Goal: Find specific page/section: Find specific page/section

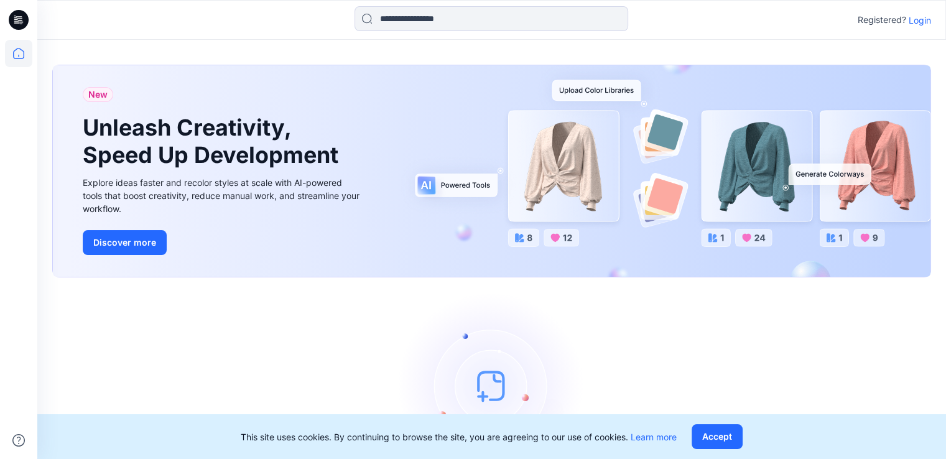
click at [923, 29] on div "Registered? Login" at bounding box center [491, 19] width 908 height 27
click at [920, 27] on div "Registered? Login" at bounding box center [893, 19] width 73 height 15
click at [920, 23] on p "Login" at bounding box center [919, 20] width 22 height 13
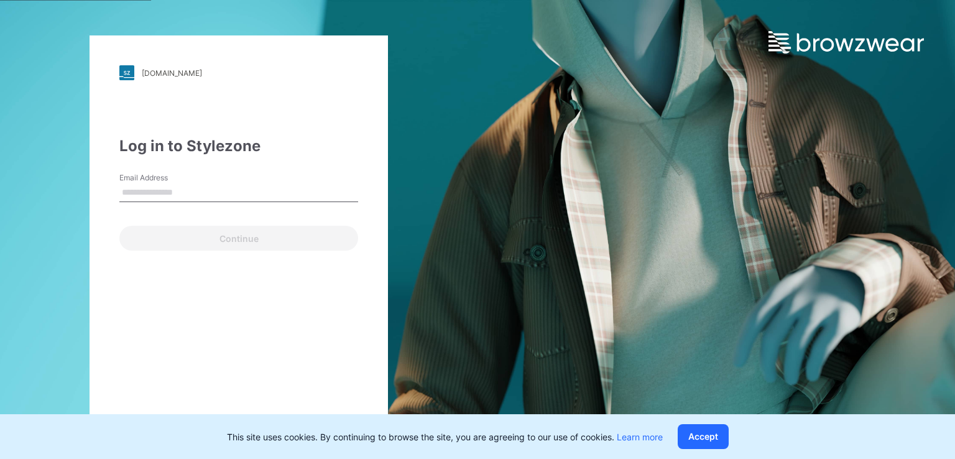
click at [297, 185] on input "Email Address" at bounding box center [238, 192] width 239 height 19
type input "**********"
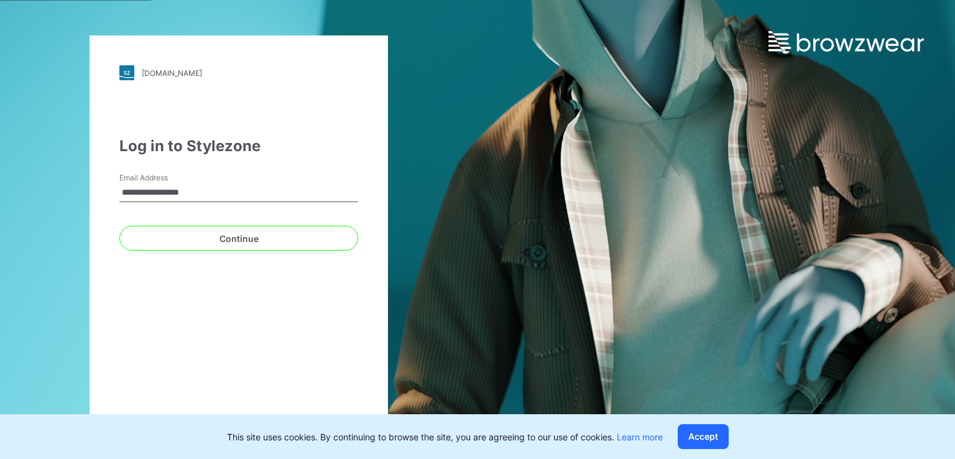
click at [119, 226] on button "Continue" at bounding box center [238, 238] width 239 height 25
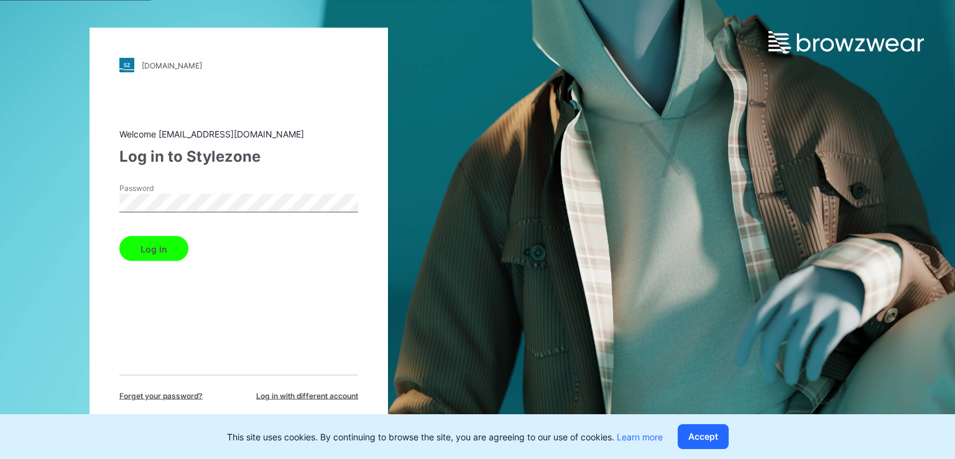
click at [119, 236] on button "Log in" at bounding box center [153, 248] width 69 height 25
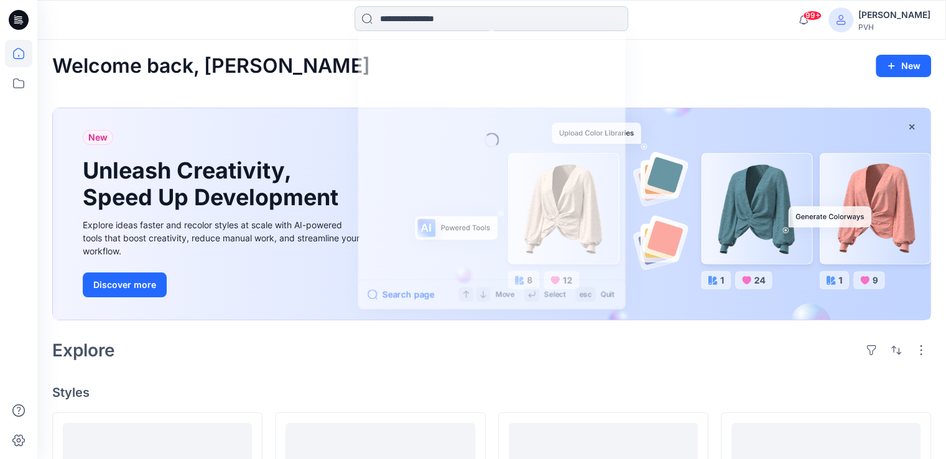
click at [547, 19] on input at bounding box center [491, 18] width 274 height 25
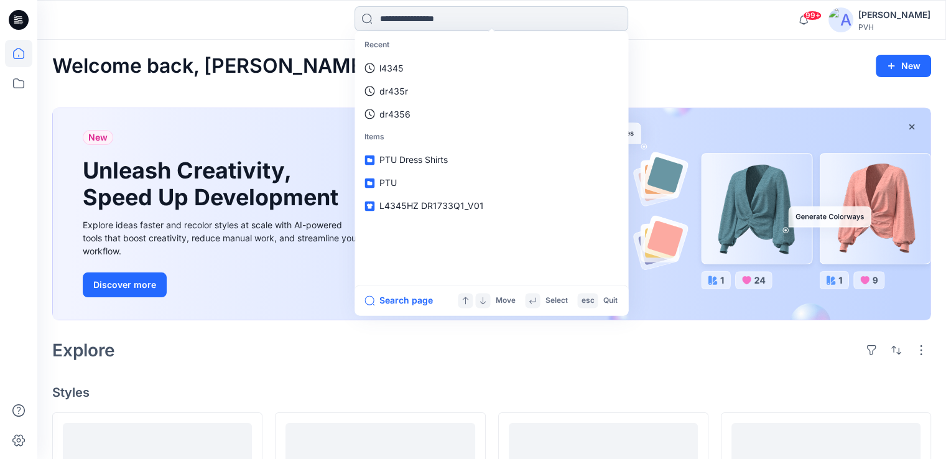
paste input "**********"
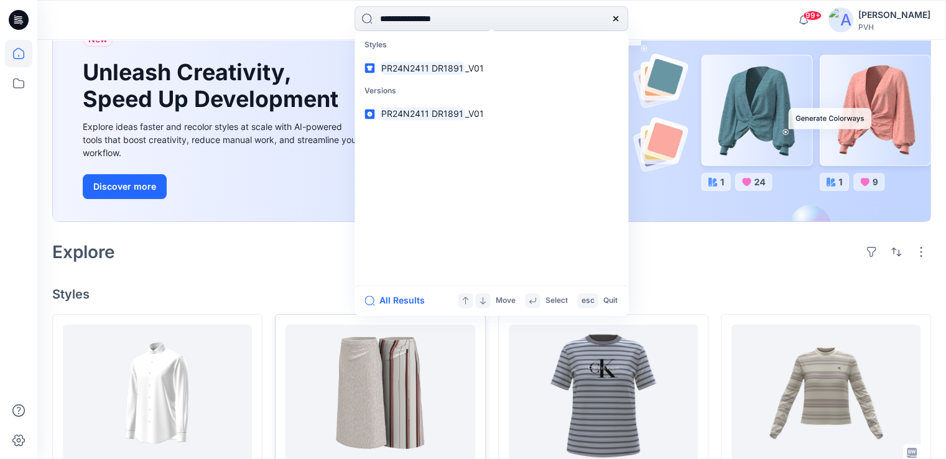
scroll to position [187, 0]
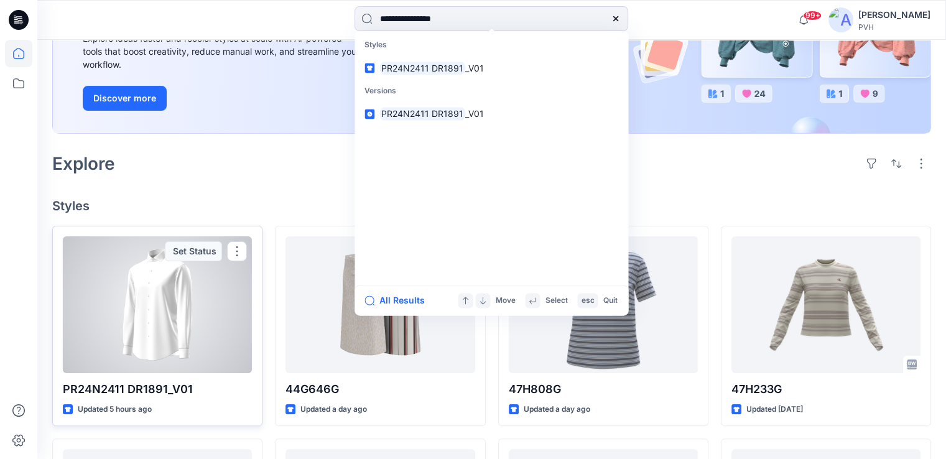
type input "**********"
click at [123, 343] on div at bounding box center [157, 304] width 189 height 137
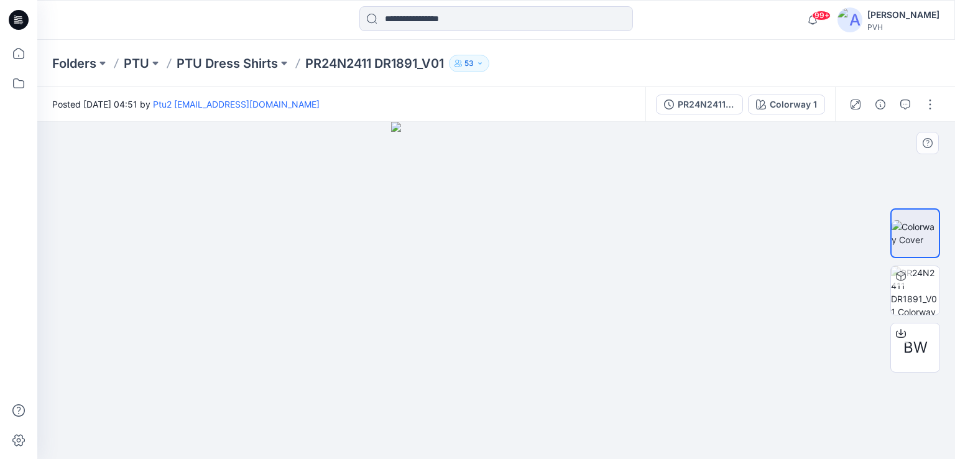
drag, startPoint x: 657, startPoint y: 294, endPoint x: 781, endPoint y: 294, distance: 124.4
click at [711, 291] on div at bounding box center [496, 290] width 918 height 337
click at [911, 339] on span "BW" at bounding box center [915, 347] width 24 height 22
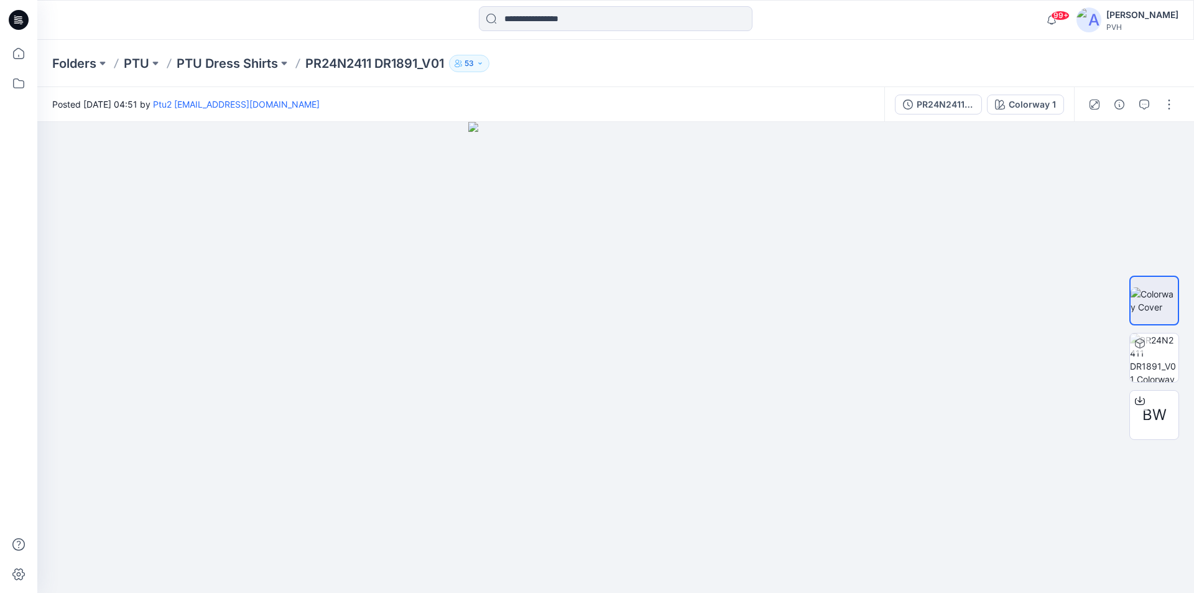
click at [694, 78] on div "Folders PTU PTU Dress Shirts PR24N2411 DR1891_V01 53" at bounding box center [615, 63] width 1156 height 47
click at [932, 48] on div "Folders PTU PTU Dress Shirts PR24N2411 DR1891_V01 53" at bounding box center [615, 63] width 1156 height 47
click at [933, 47] on div "Folders PTU PTU Dress Shirts PR24N2411 DR1891_V01 53" at bounding box center [615, 63] width 1156 height 47
click at [935, 48] on div "Folders PTU PTU Dress Shirts PR24N2411 DR1891_V01 53" at bounding box center [615, 63] width 1156 height 47
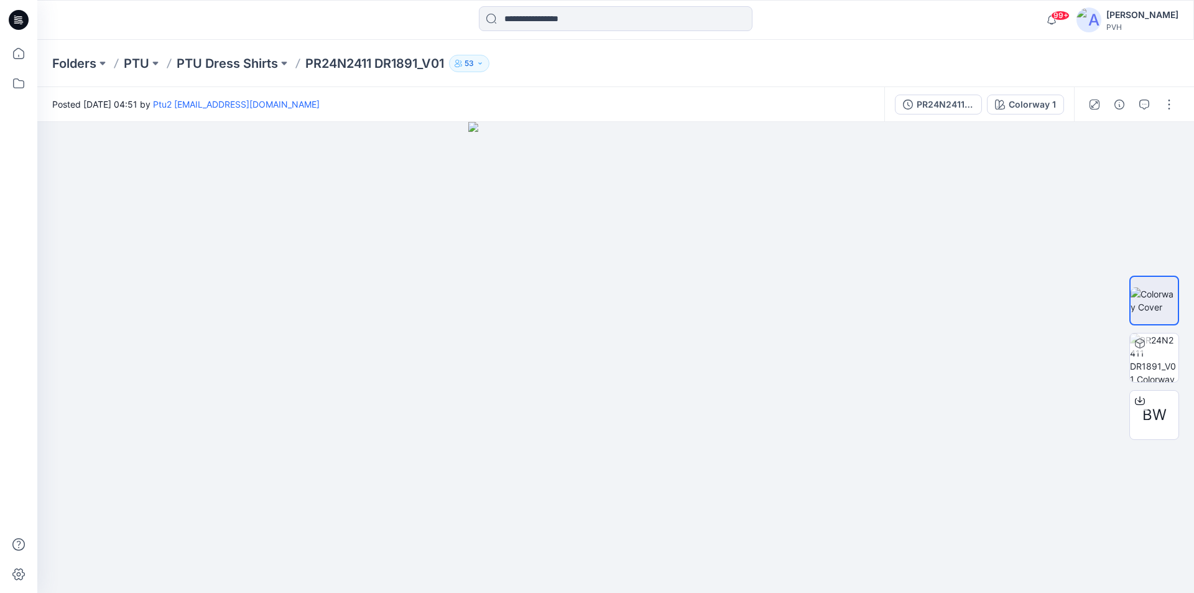
click at [397, 19] on div at bounding box center [615, 19] width 578 height 27
click at [792, 35] on div "99+ Notifications Pearl Global shared 44G646G in SUM 26 CKNA SOFTWOVEN (Unknown…" at bounding box center [615, 20] width 1156 height 40
click at [783, 39] on div "99+ Notifications Pearl Global shared 44G646G in SUM 26 CKNA SOFTWOVEN (Unknown…" at bounding box center [615, 20] width 1156 height 40
